Goal: Information Seeking & Learning: Understand process/instructions

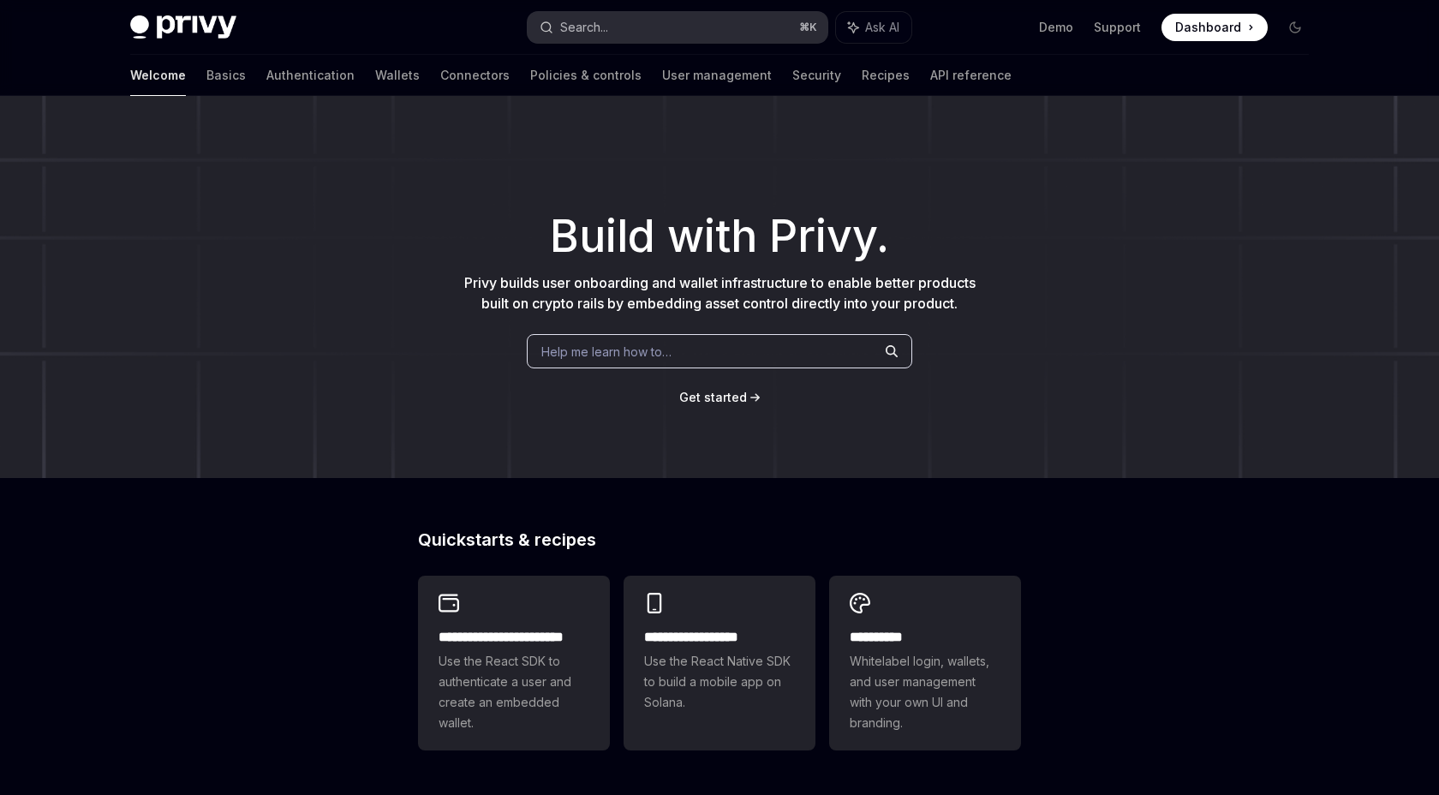
click at [716, 29] on button "Search... ⌘ K" at bounding box center [678, 27] width 300 height 31
type textarea "*"
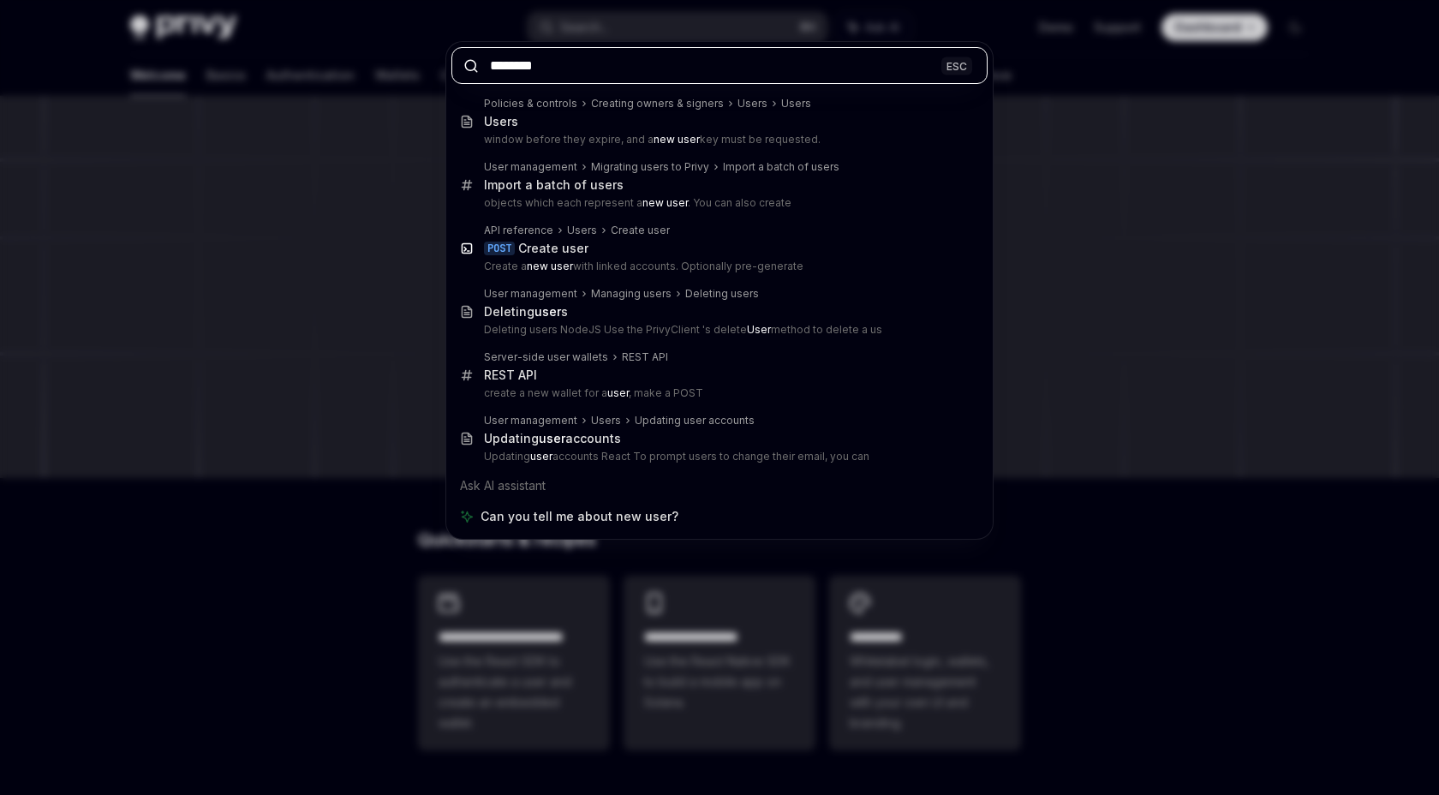
click at [676, 74] on input "********" at bounding box center [720, 65] width 536 height 37
paste input "*********"
type input "**********"
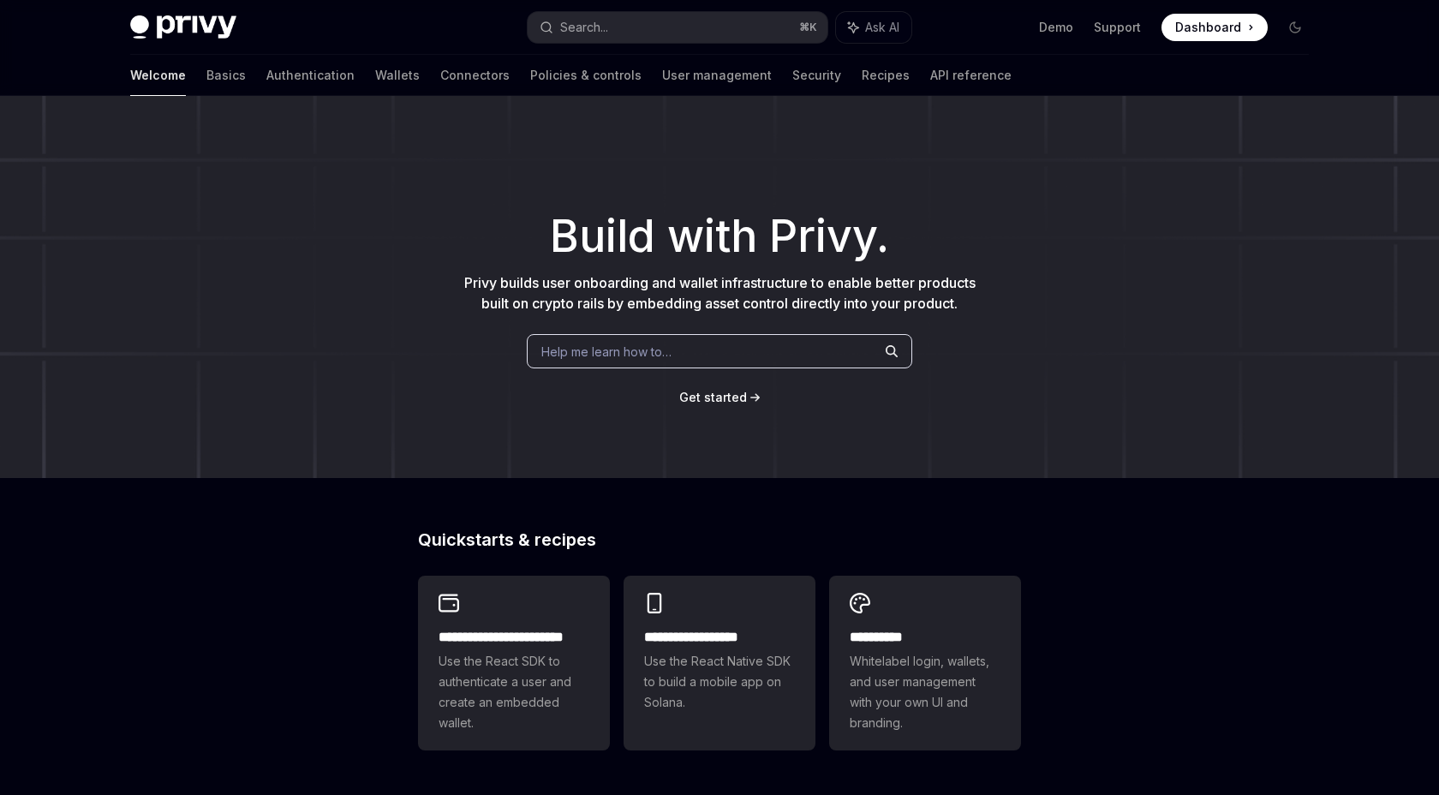
type textarea "*"
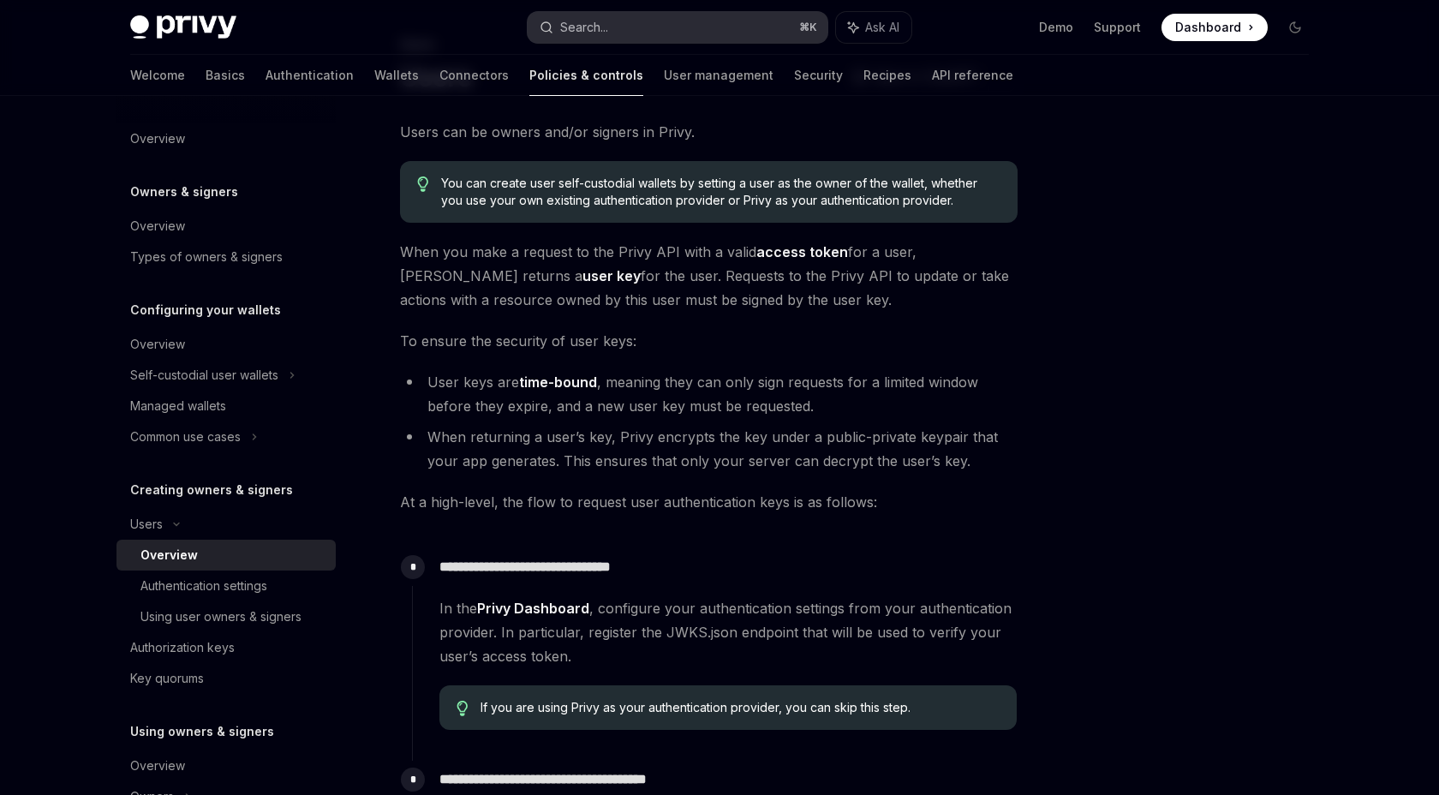
click at [714, 12] on button "Search... ⌘ K" at bounding box center [678, 27] width 300 height 31
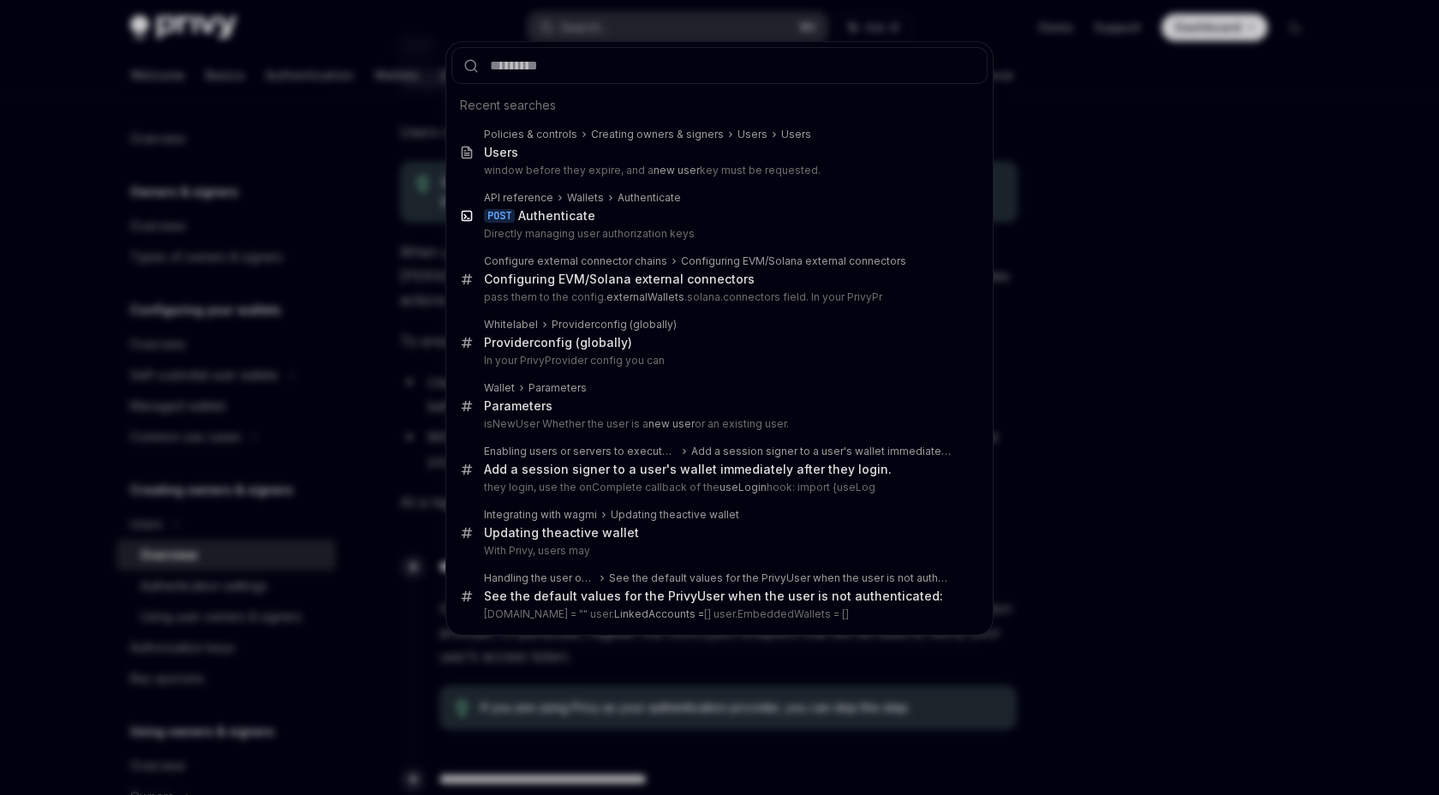
type input "**********"
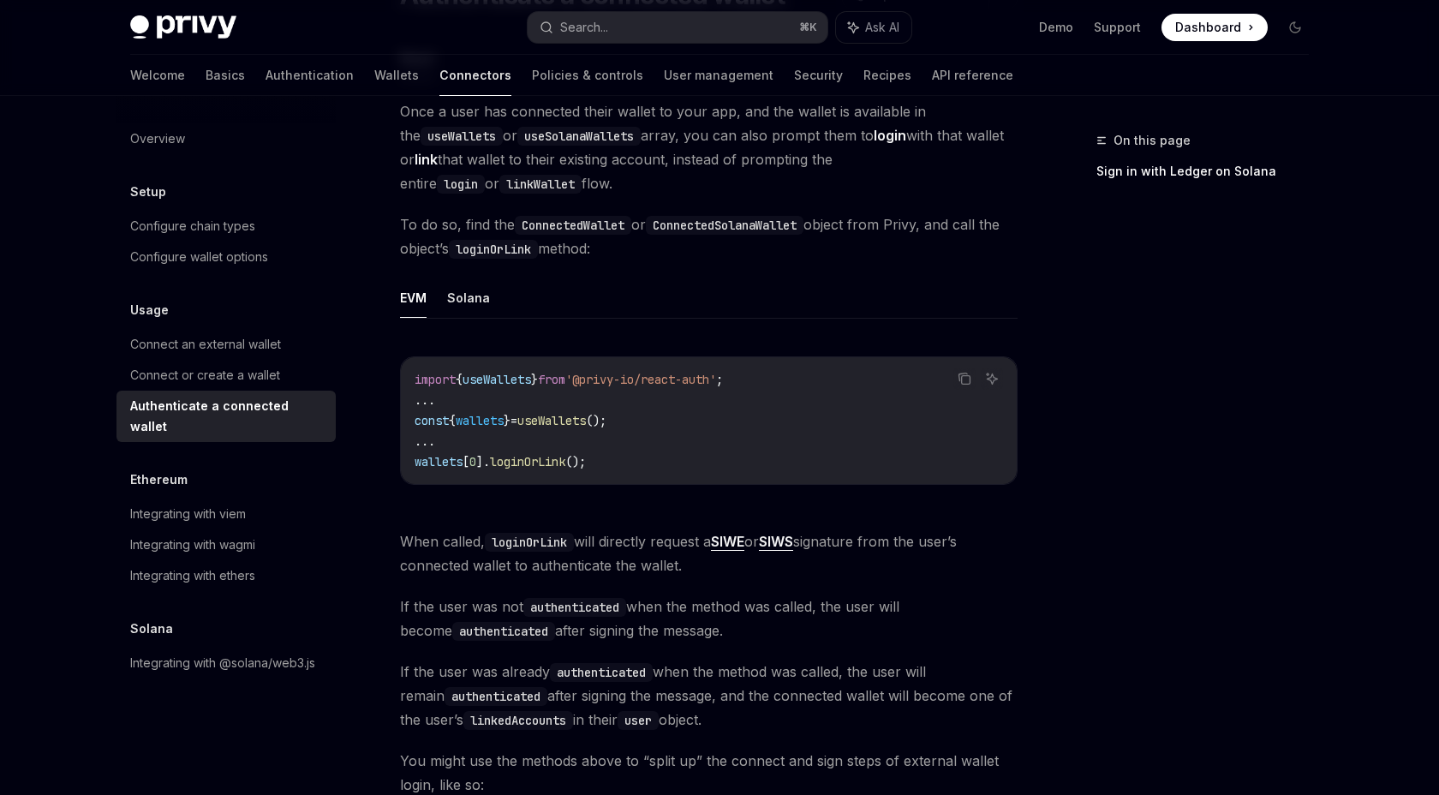
scroll to position [191, 0]
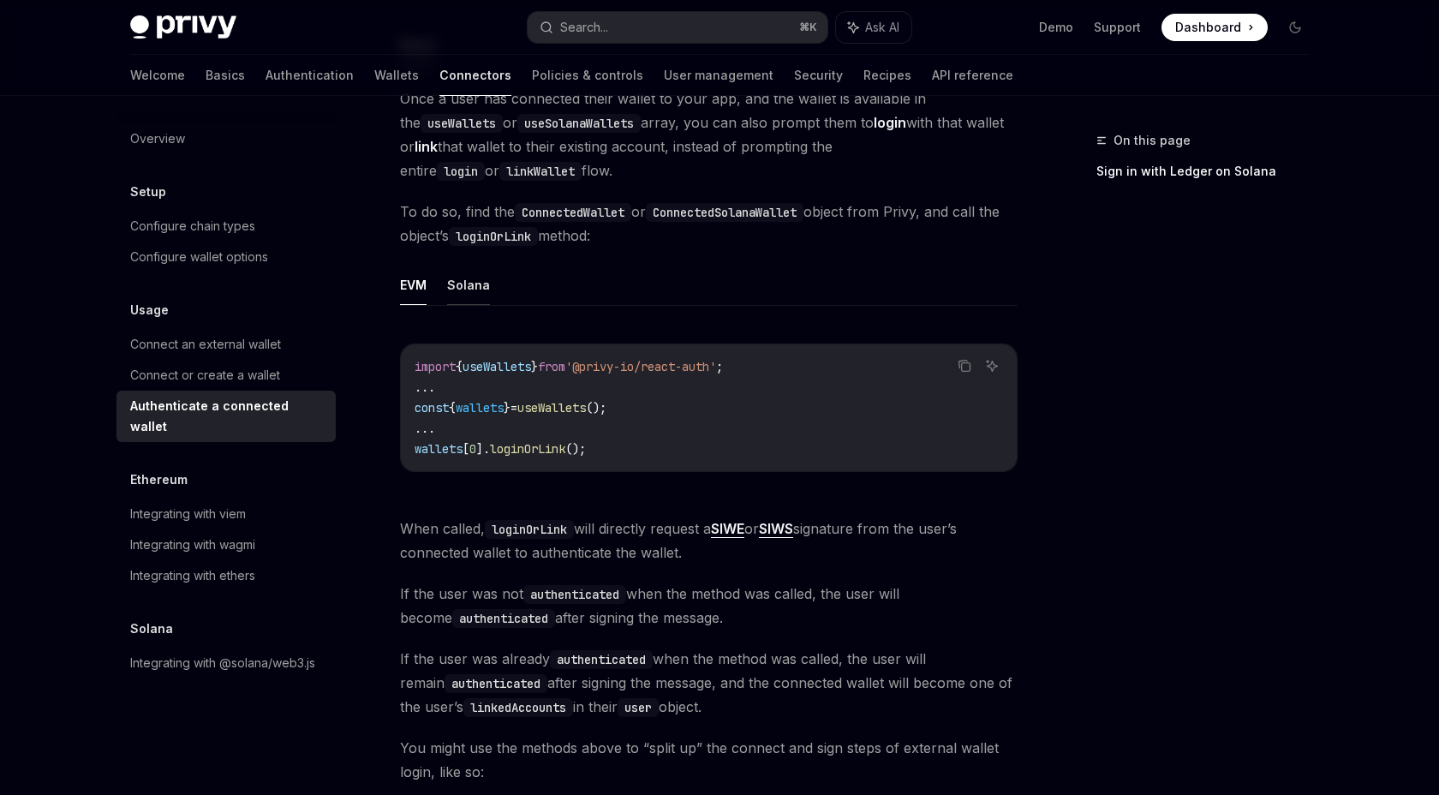
click at [471, 291] on button "Solana" at bounding box center [468, 285] width 43 height 40
click at [409, 290] on button "EVM" at bounding box center [413, 285] width 27 height 40
click at [449, 291] on button "Solana" at bounding box center [468, 285] width 43 height 40
click at [426, 291] on button "EVM" at bounding box center [413, 285] width 27 height 40
click at [481, 291] on button "Solana" at bounding box center [468, 285] width 43 height 40
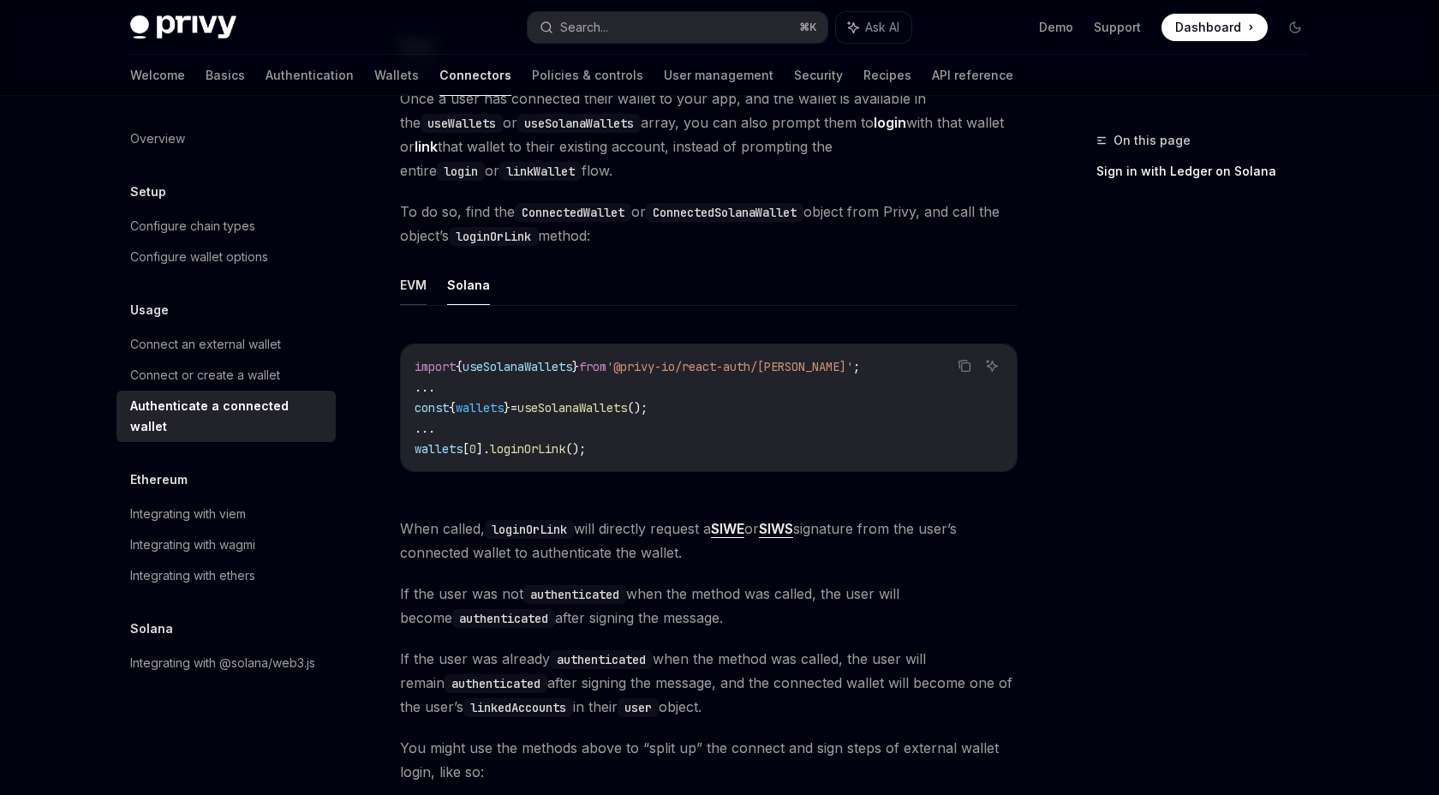
click at [420, 282] on button "EVM" at bounding box center [413, 285] width 27 height 40
type textarea "*"
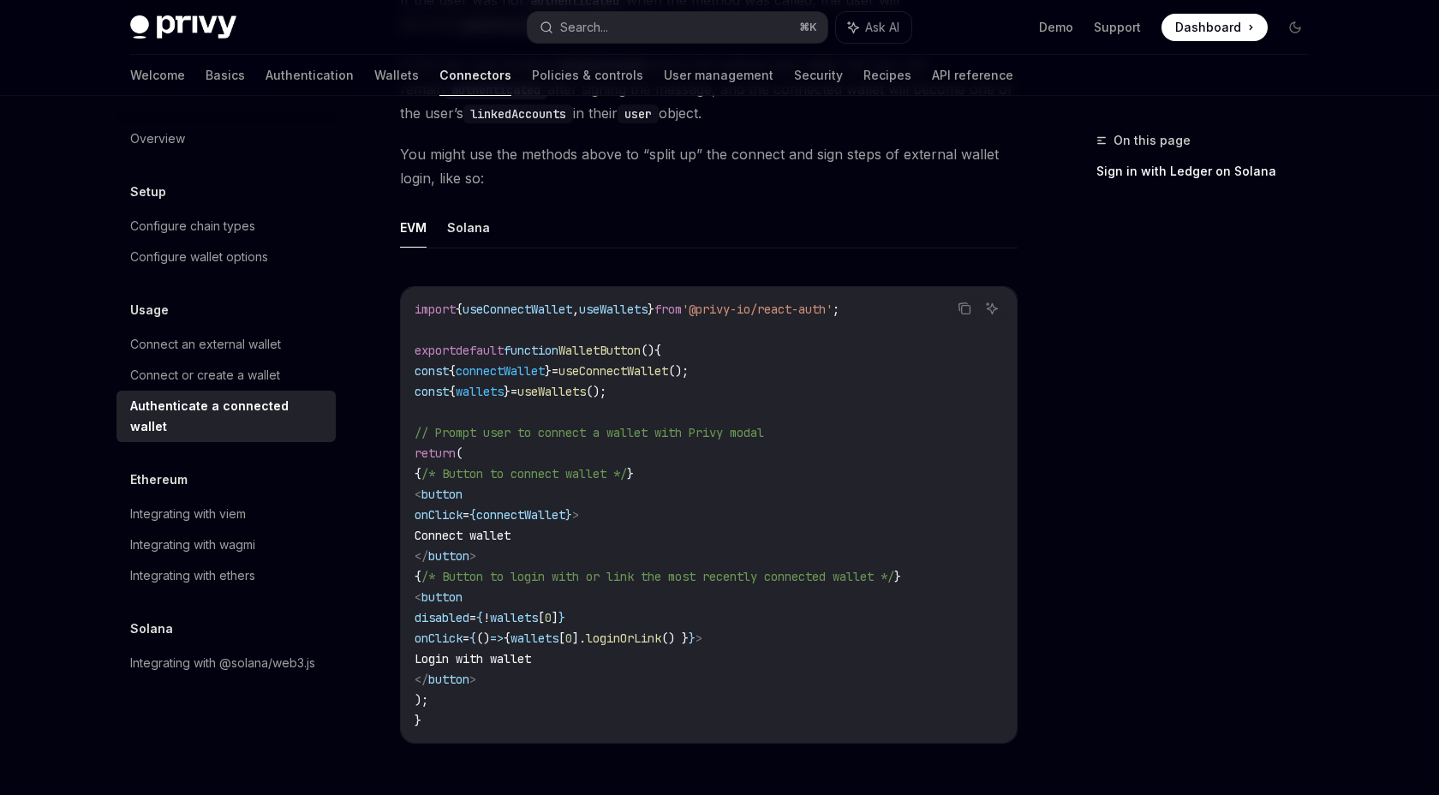
scroll to position [786, 0]
drag, startPoint x: 649, startPoint y: 391, endPoint x: 416, endPoint y: 393, distance: 233.9
click at [416, 393] on code "import { useConnectWallet , useWallets } from '@privy-io/react-auth' ; export d…" at bounding box center [709, 514] width 589 height 432
copy span "const { wallets } = useWallets ();"
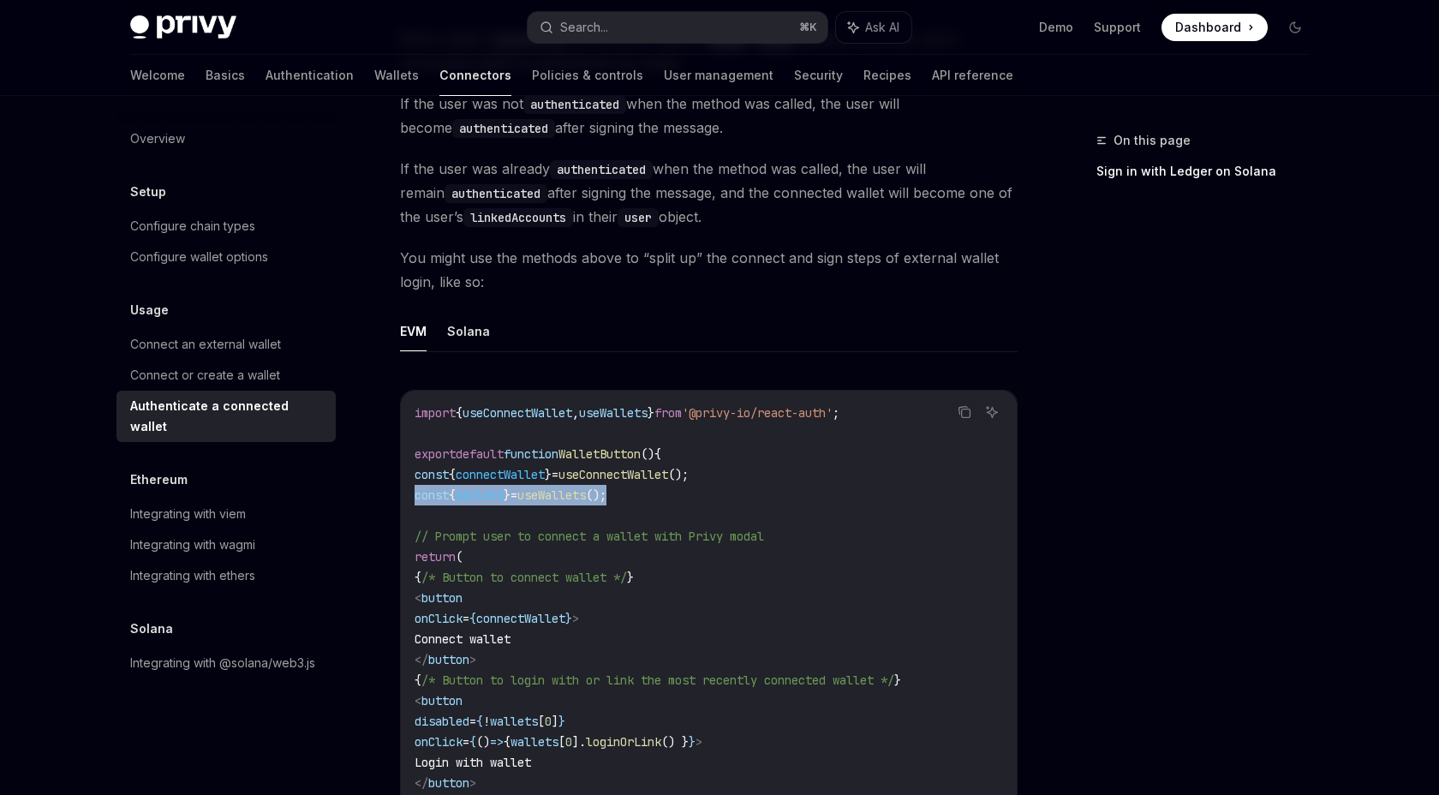
scroll to position [672, 0]
